Goal: Information Seeking & Learning: Learn about a topic

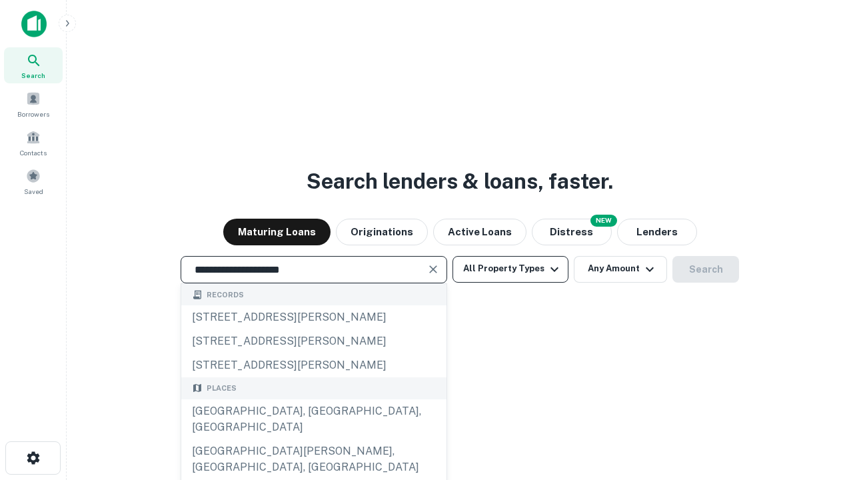
click at [313, 439] on div "[GEOGRAPHIC_DATA], [GEOGRAPHIC_DATA], [GEOGRAPHIC_DATA]" at bounding box center [313, 419] width 265 height 40
click at [511, 269] on button "All Property Types" at bounding box center [511, 269] width 116 height 27
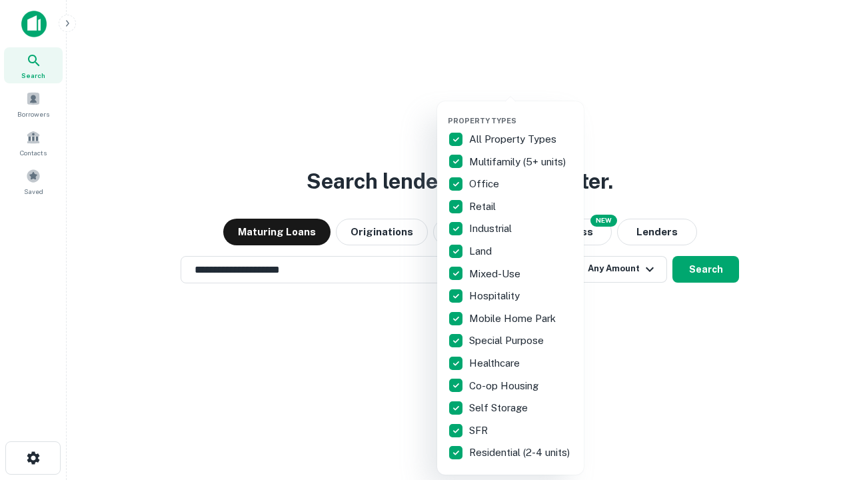
type input "**********"
click at [521, 112] on button "button" at bounding box center [521, 112] width 147 height 1
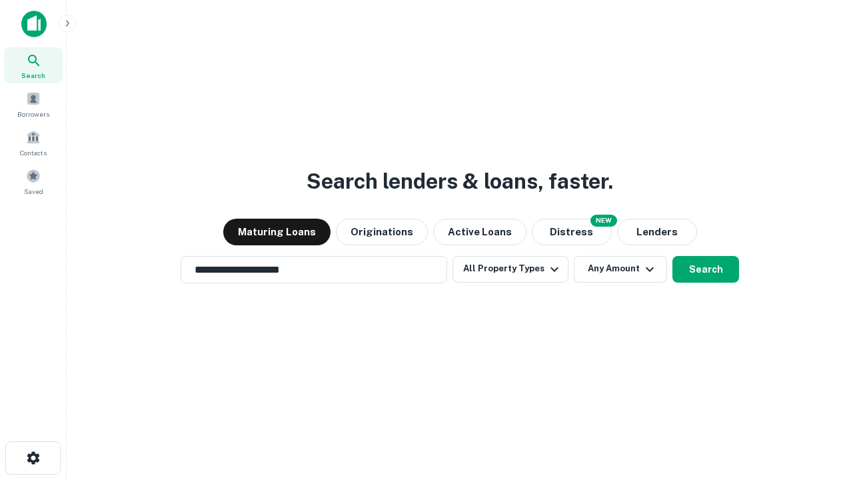
scroll to position [21, 0]
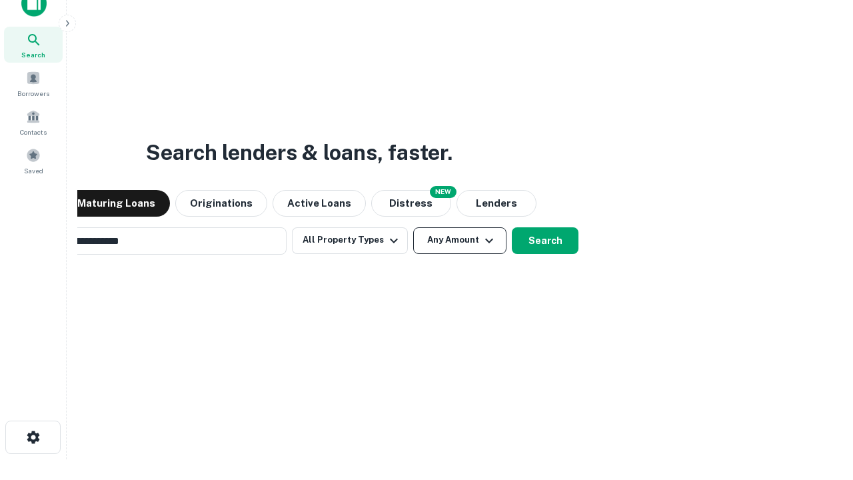
click at [413, 227] on button "Any Amount" at bounding box center [459, 240] width 93 height 27
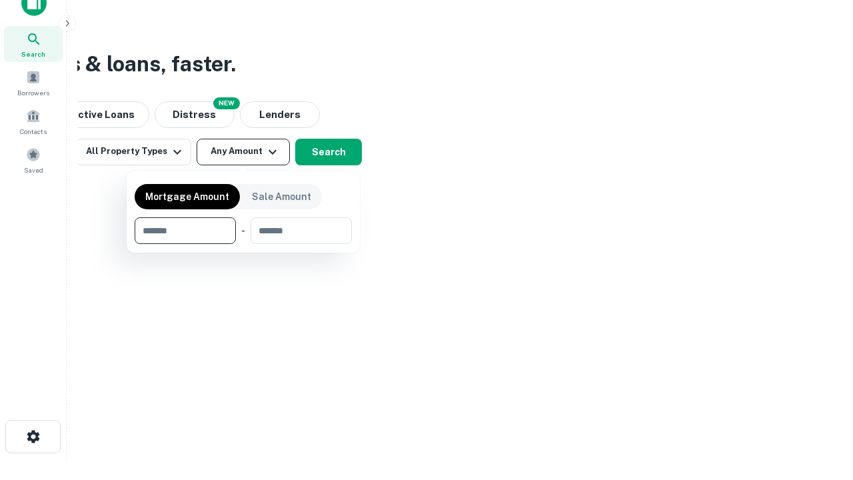
type input "*******"
click at [243, 244] on button "button" at bounding box center [243, 244] width 217 height 1
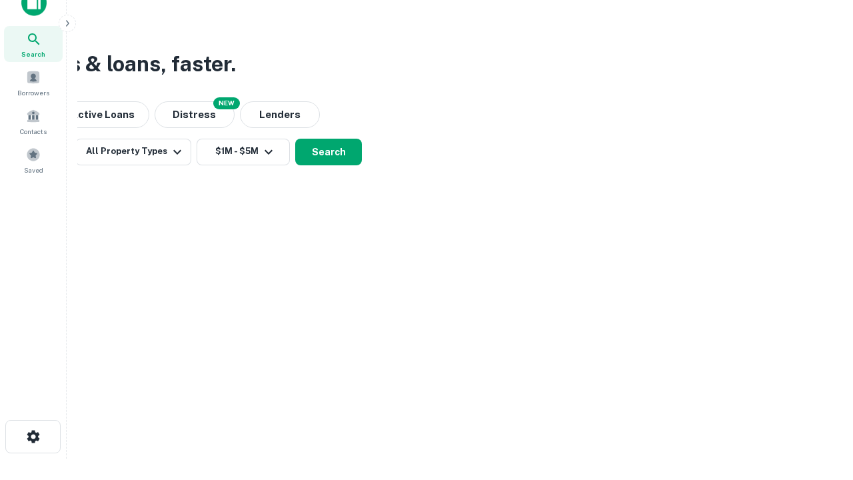
scroll to position [21, 0]
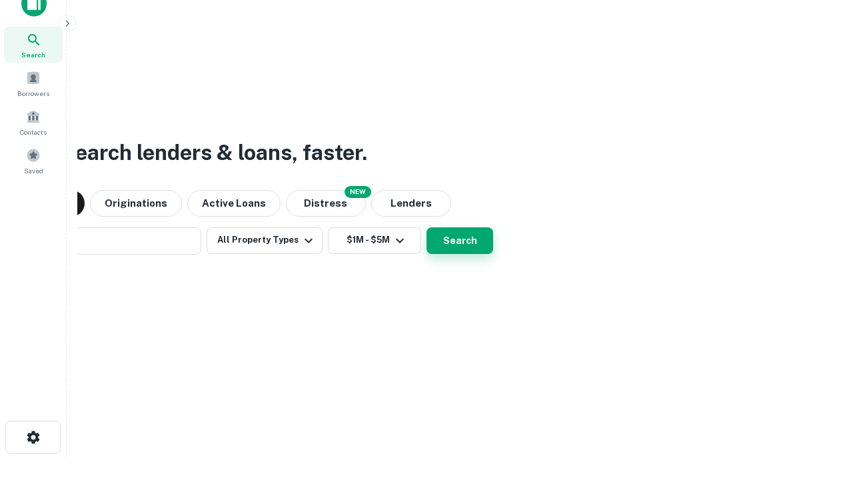
click at [427, 227] on button "Search" at bounding box center [460, 240] width 67 height 27
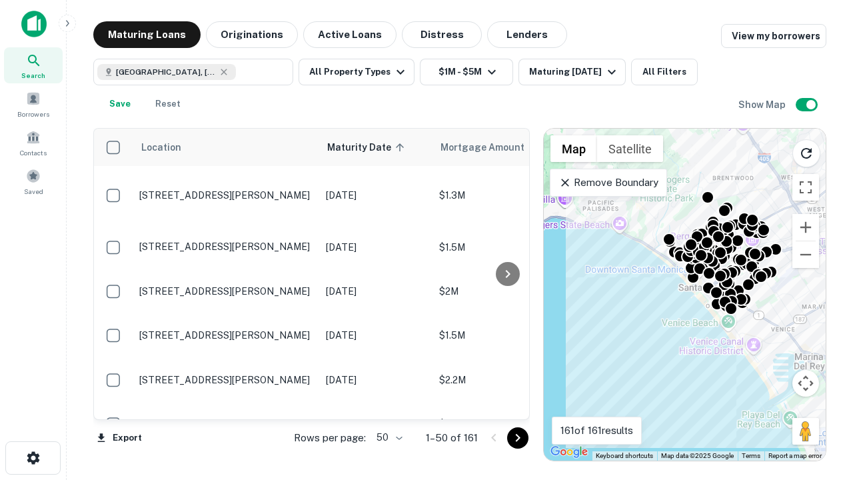
click at [387, 437] on body "Search Borrowers Contacts Saved Maturing Loans Originations Active Loans Distre…" at bounding box center [426, 240] width 853 height 480
click at [388, 404] on li "25" at bounding box center [388, 404] width 39 height 24
